Goal: Find contact information: Find contact information

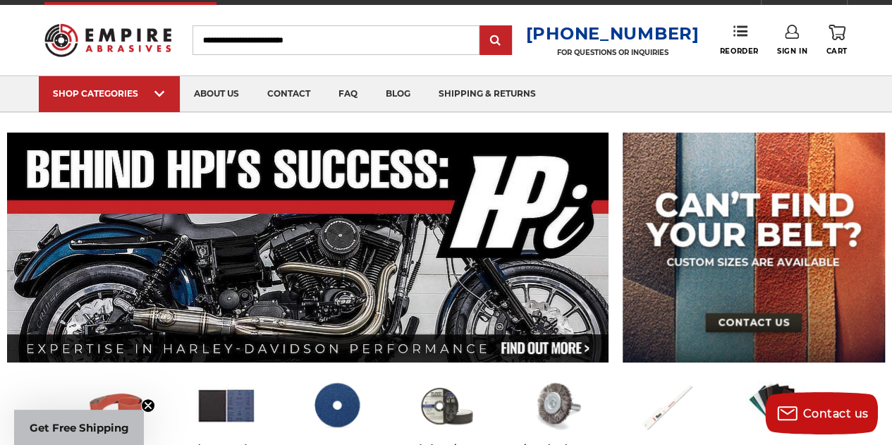
scroll to position [23, 0]
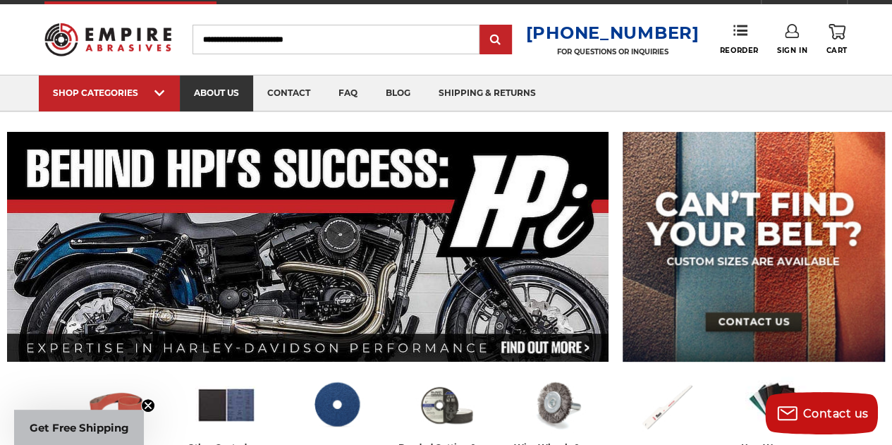
click at [219, 87] on link "about us" at bounding box center [216, 93] width 73 height 36
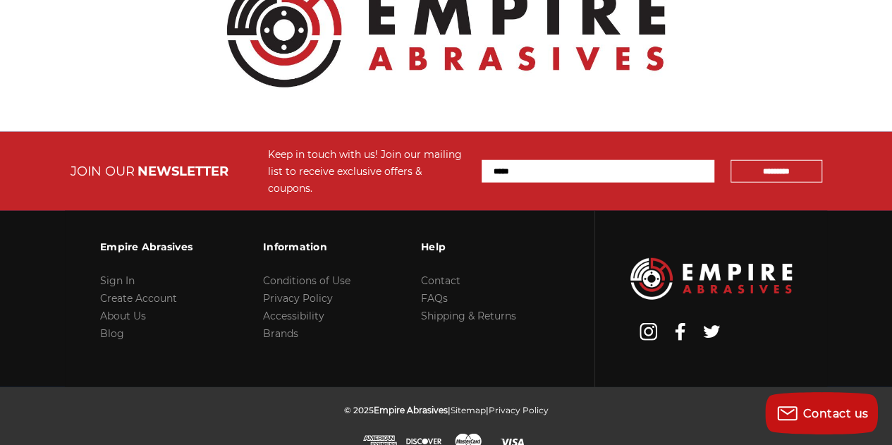
scroll to position [1780, 0]
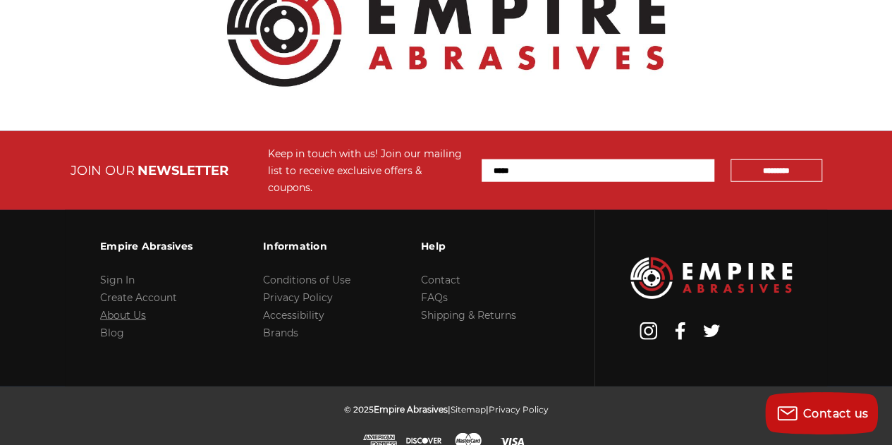
click at [120, 309] on link "About Us" at bounding box center [123, 315] width 46 height 13
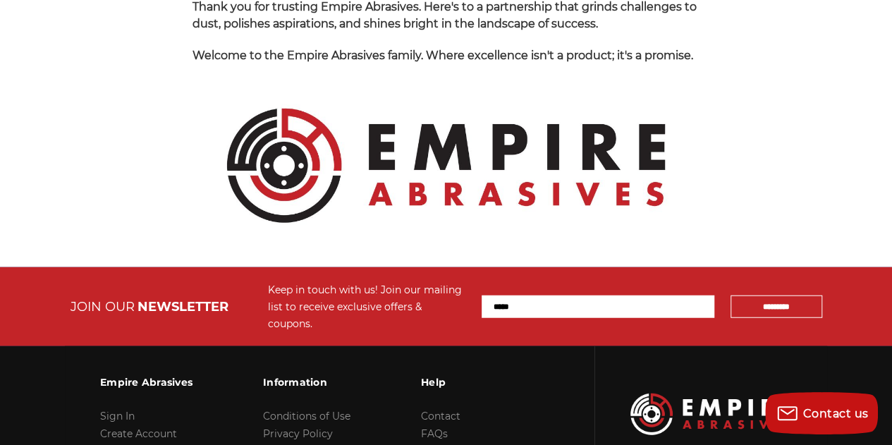
scroll to position [1780, 0]
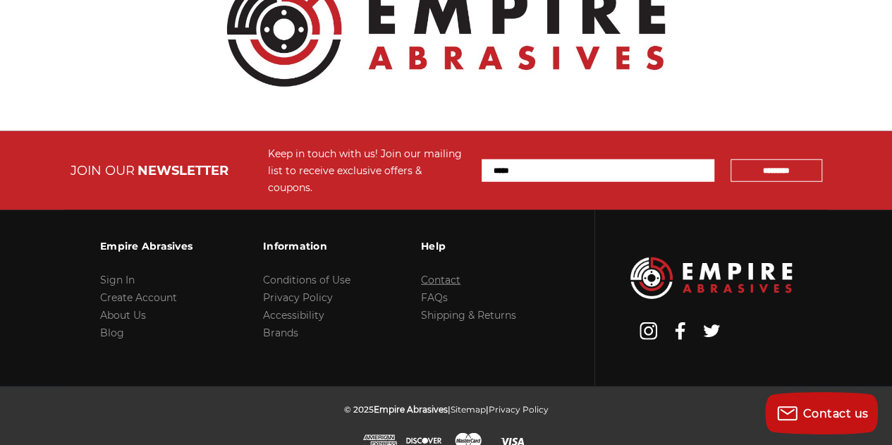
click at [440, 274] on link "Contact" at bounding box center [441, 280] width 40 height 13
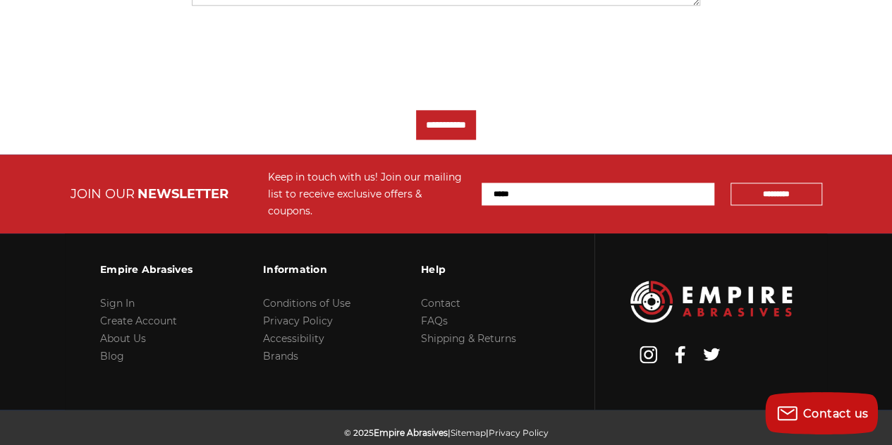
scroll to position [784, 0]
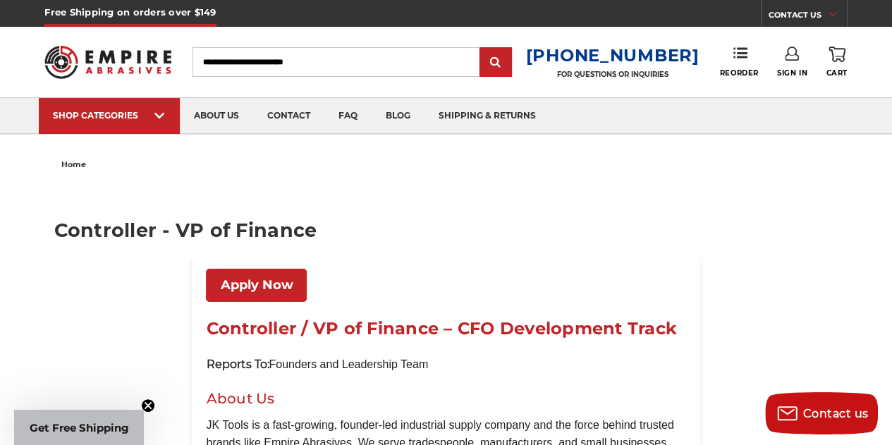
click at [250, 283] on link "Apply Now" at bounding box center [256, 285] width 101 height 33
